Goal: Information Seeking & Learning: Learn about a topic

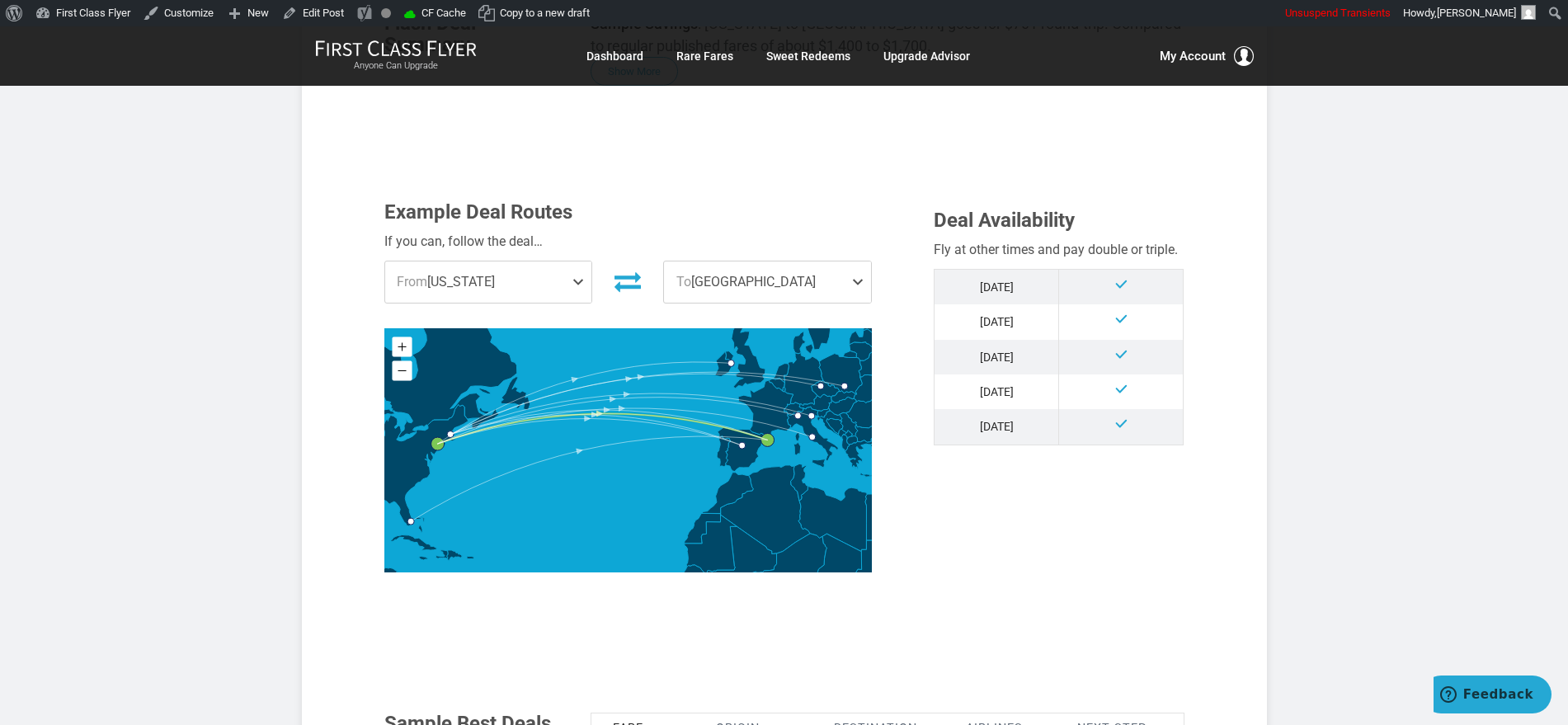
scroll to position [206, 0]
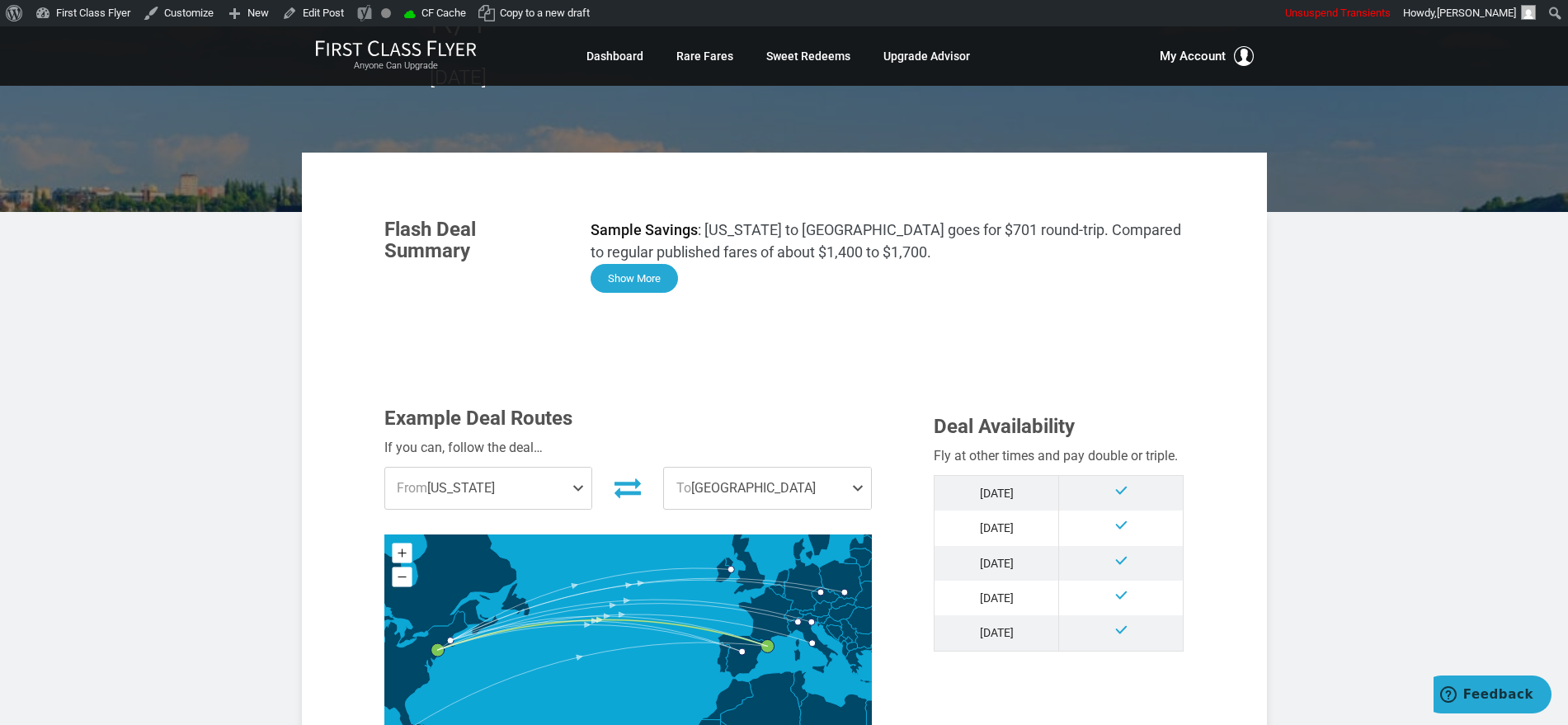
click at [649, 264] on button "Show More" at bounding box center [634, 278] width 88 height 29
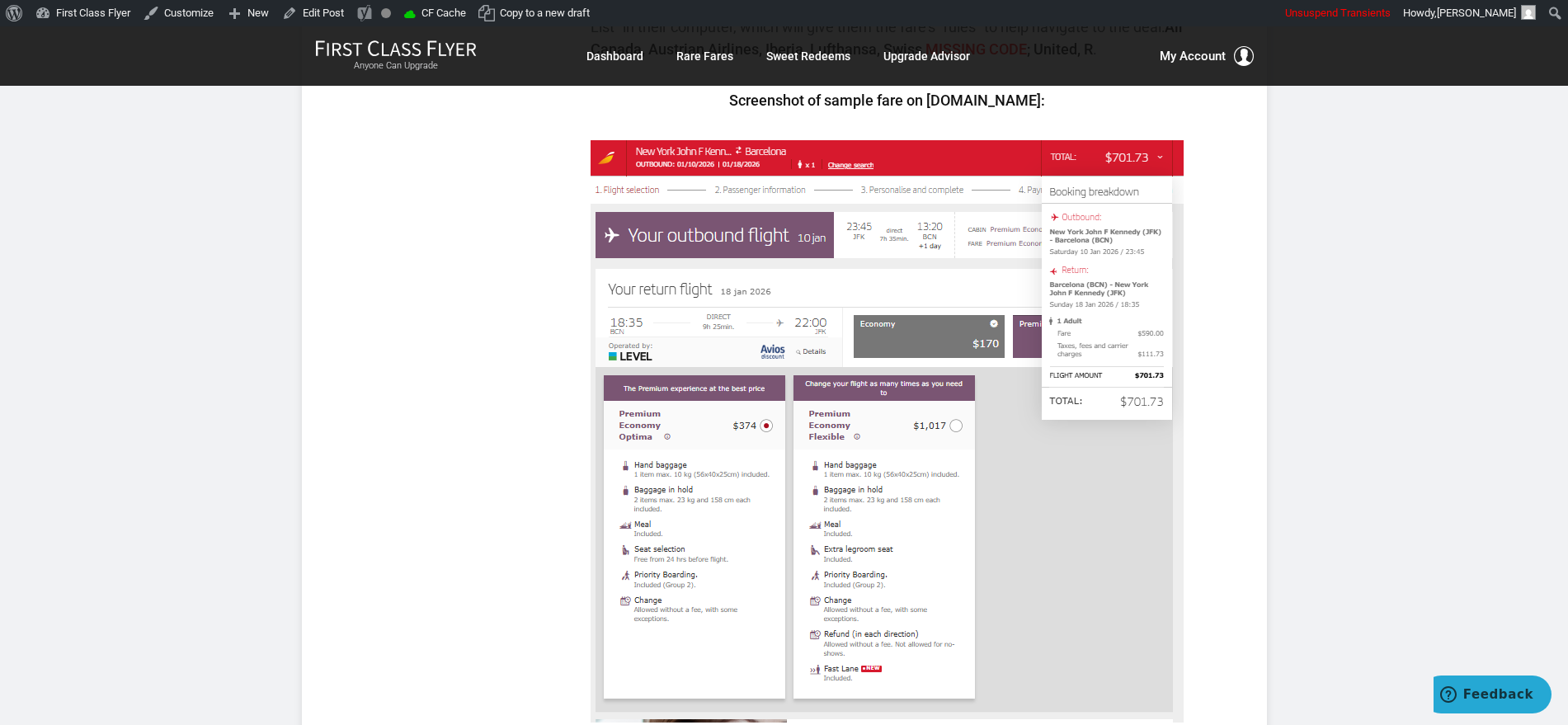
scroll to position [928, 0]
